Goal: Information Seeking & Learning: Learn about a topic

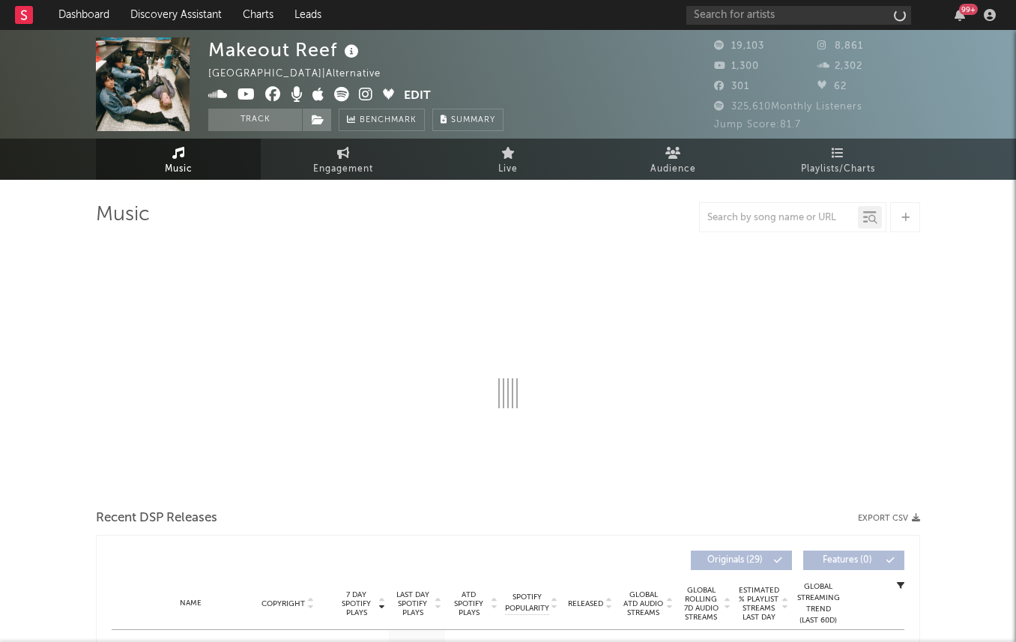
select select "6m"
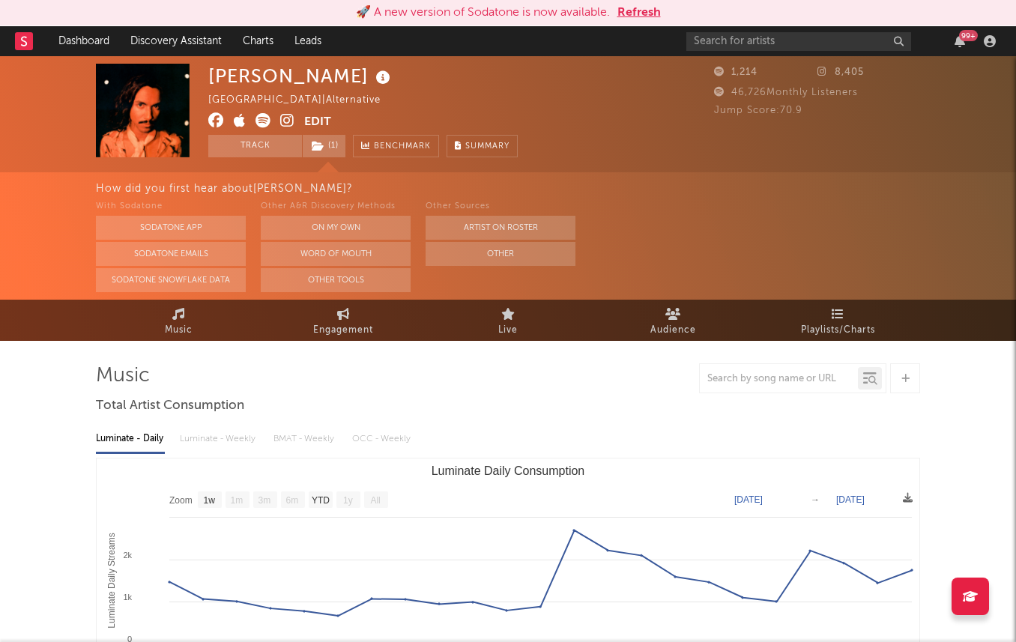
select select "1w"
click at [637, 17] on button "Refresh" at bounding box center [638, 13] width 43 height 18
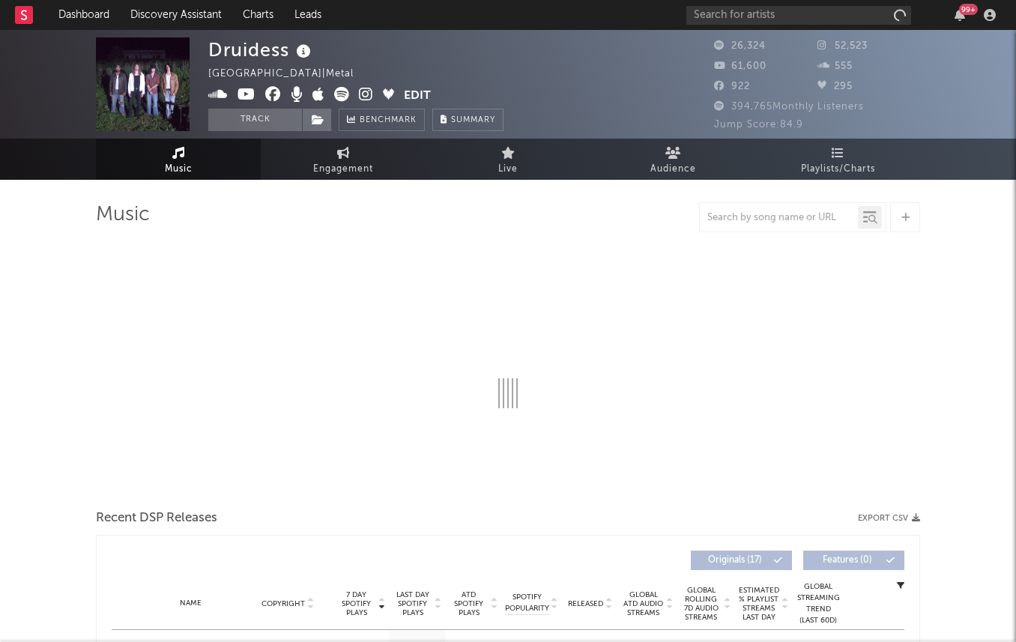
select select "6m"
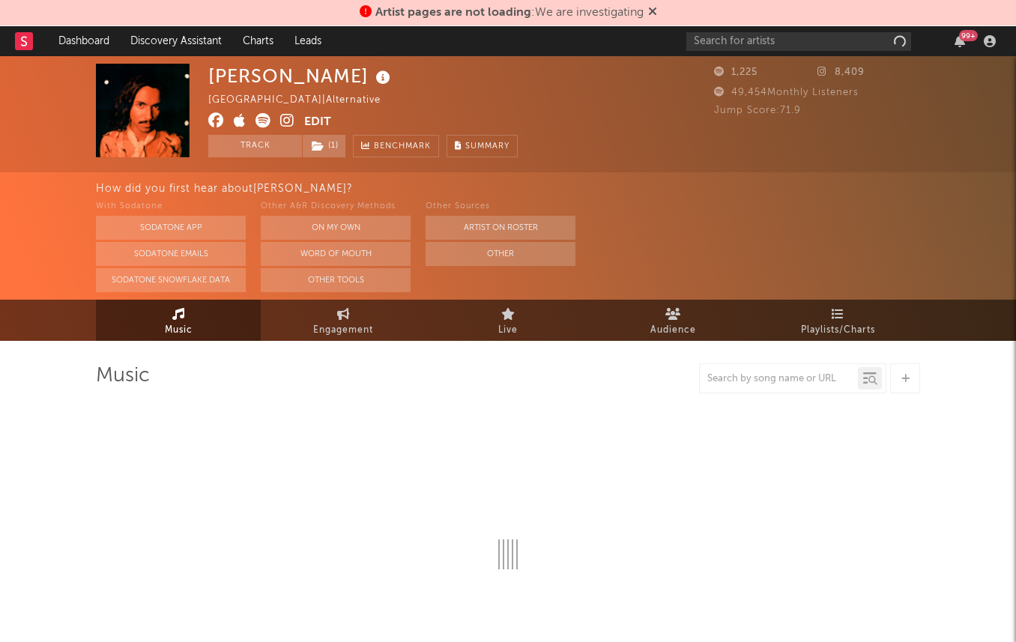
select select "1w"
